Goal: Information Seeking & Learning: Compare options

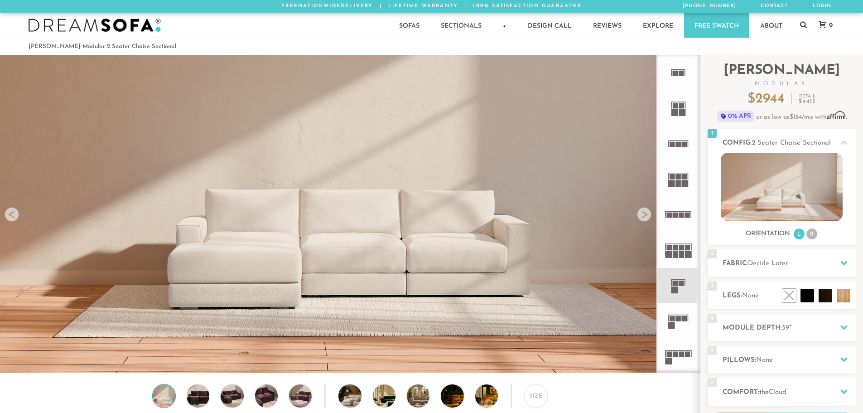
scroll to position [10609, 856]
click at [677, 293] on rect at bounding box center [674, 289] width 7 height 7
click at [816, 237] on li "R" at bounding box center [811, 233] width 11 height 11
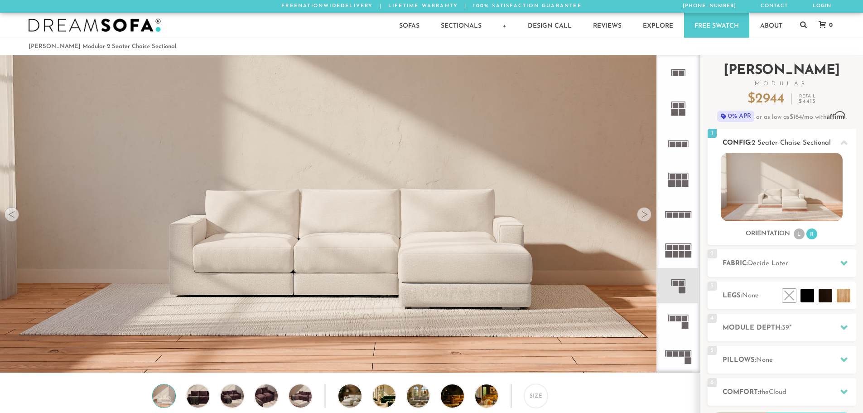
click at [794, 237] on li "L" at bounding box center [799, 233] width 11 height 11
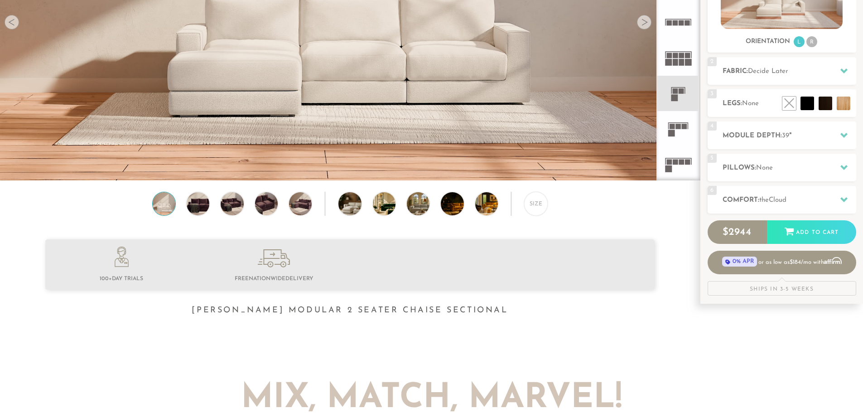
scroll to position [0, 0]
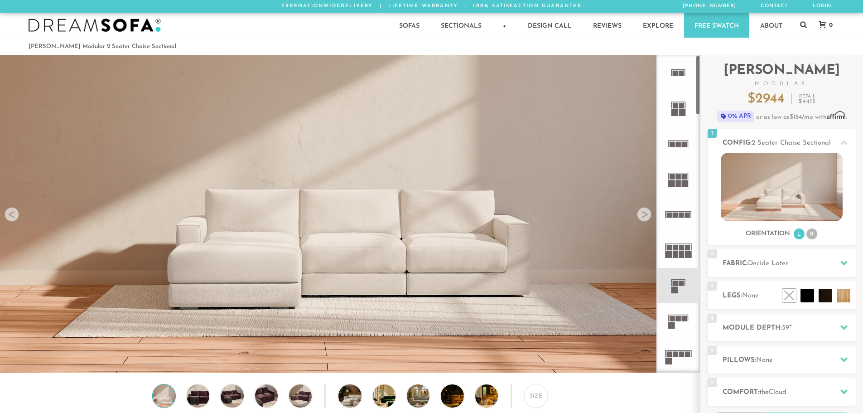
click at [673, 324] on rect at bounding box center [671, 325] width 7 height 7
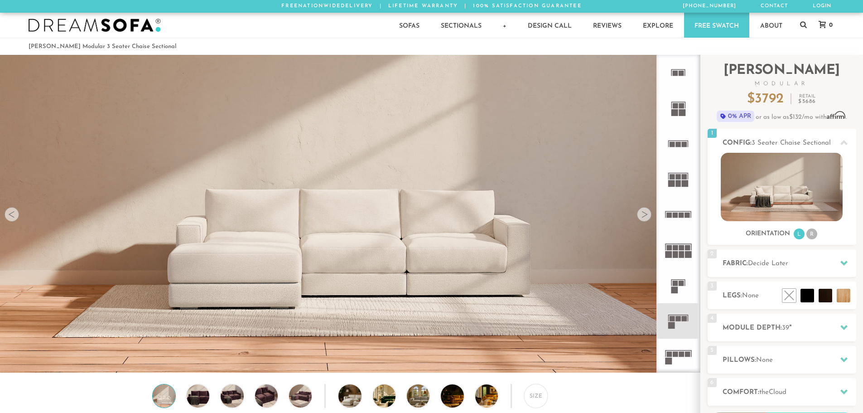
click at [681, 291] on icon at bounding box center [678, 285] width 35 height 35
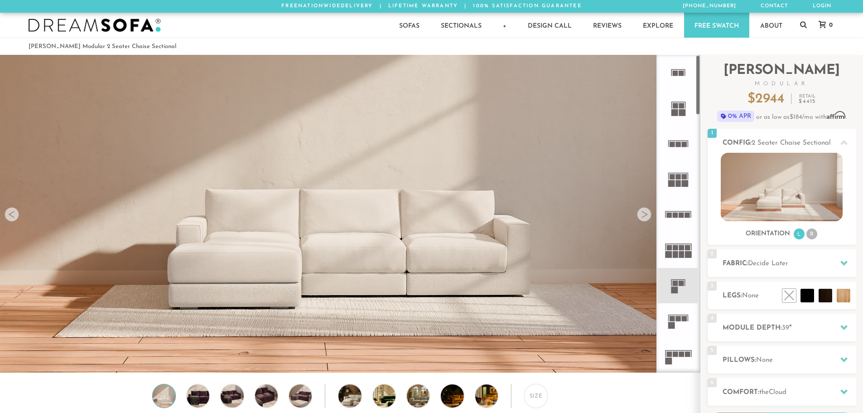
click at [671, 76] on icon at bounding box center [678, 72] width 35 height 35
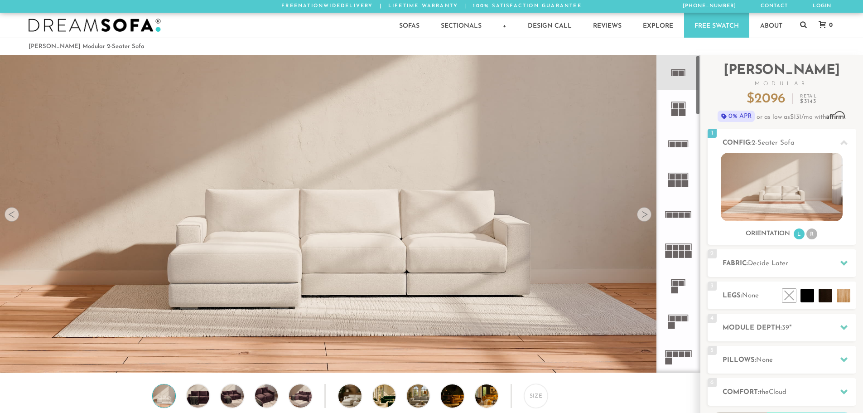
click at [673, 284] on rect at bounding box center [675, 282] width 5 height 5
